Goal: Navigation & Orientation: Find specific page/section

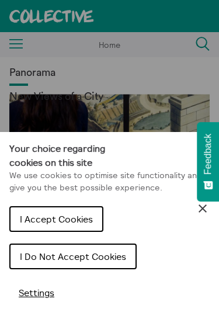
click at [209, 210] on icon "Close Cookie Control" at bounding box center [202, 208] width 14 height 14
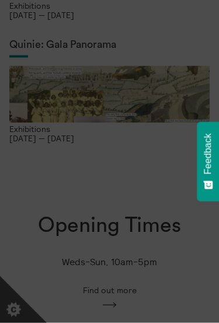
scroll to position [275, 0]
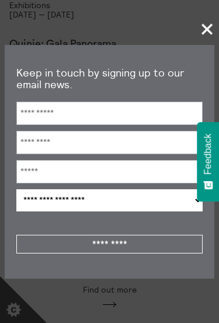
click at [190, 45] on section "**********" at bounding box center [109, 161] width 219 height 323
click at [204, 46] on span "+" at bounding box center [207, 29] width 34 height 34
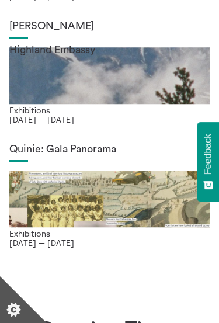
scroll to position [0, 0]
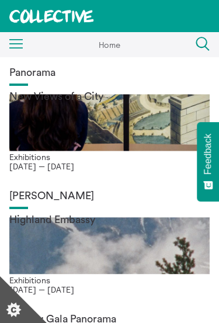
click at [23, 47] on icon "Menu" at bounding box center [16, 44] width 14 height 10
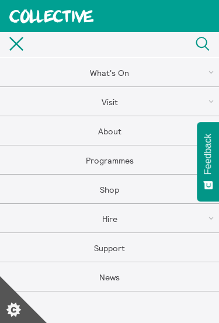
click at [92, 77] on link "What's On" at bounding box center [109, 72] width 219 height 29
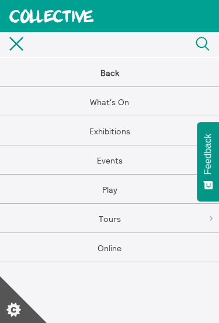
click at [97, 138] on link "Exhibitions" at bounding box center [109, 130] width 219 height 29
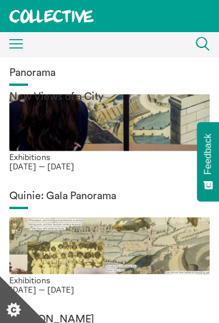
click at [12, 37] on div "Menu Close" at bounding box center [11, 44] width 23 height 21
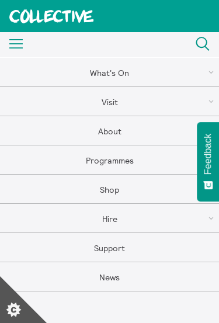
click at [16, 31] on link at bounding box center [51, 16] width 103 height 32
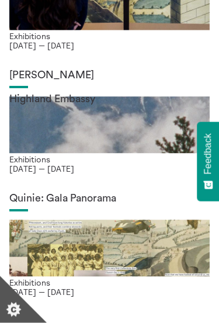
scroll to position [45, 0]
